Goal: Task Accomplishment & Management: Use online tool/utility

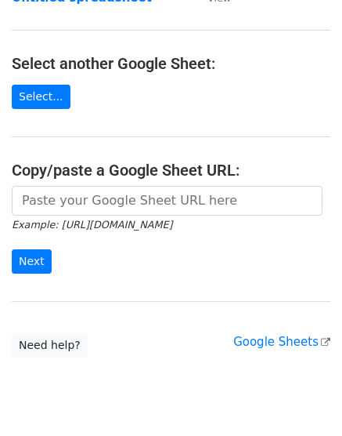
scroll to position [248, 0]
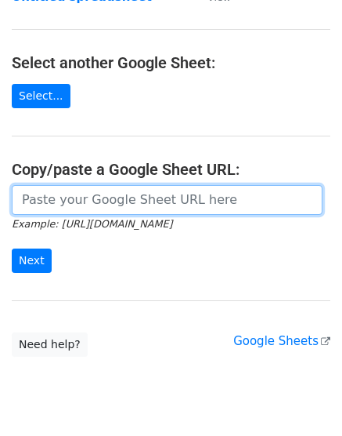
click at [124, 204] on input "url" at bounding box center [167, 200] width 311 height 30
paste input "https://docs.google.com/spreadsheets/d/1eMq-P5Le0c1dAVmvhntD0oJlAlBJjwcdnt84N5e…"
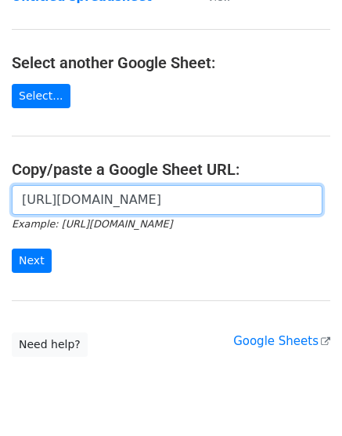
scroll to position [0, 341]
type input "https://docs.google.com/spreadsheets/d/1eMq-P5Le0c1dAVmvhntD0oJlAlBJjwcdnt84N5e…"
click at [12, 248] on input "Next" at bounding box center [32, 260] width 40 height 24
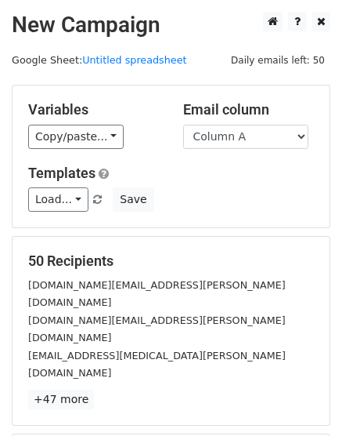
scroll to position [173, 0]
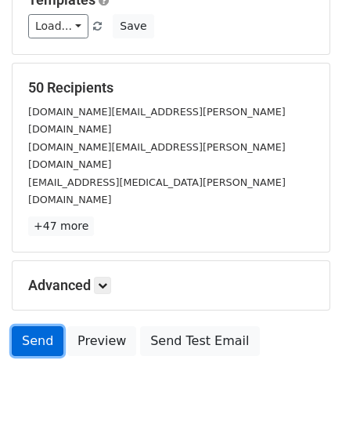
click at [23, 326] on link "Send" at bounding box center [38, 341] width 52 height 30
